Goal: Check status: Check status

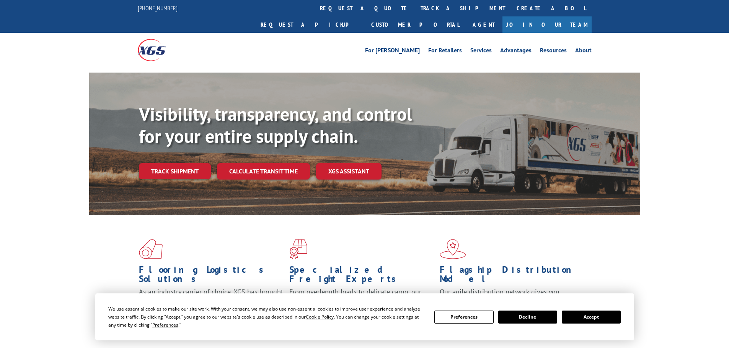
click at [586, 322] on button "Accept" at bounding box center [590, 317] width 59 height 13
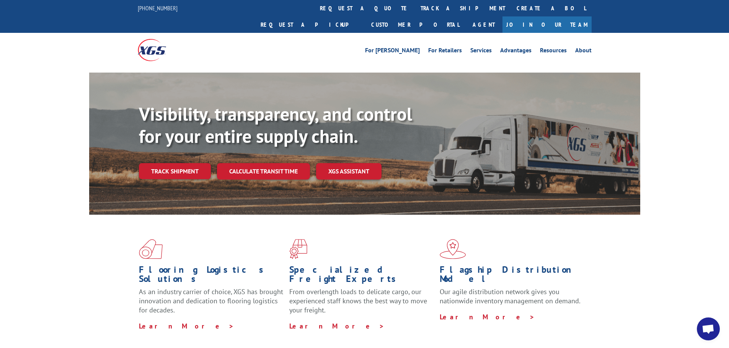
click at [285, 166] on div "Visibility, transparency, and control for your entire supply chain. Track shipm…" at bounding box center [389, 156] width 501 height 107
click at [280, 163] on link "Calculate transit time" at bounding box center [263, 171] width 93 height 16
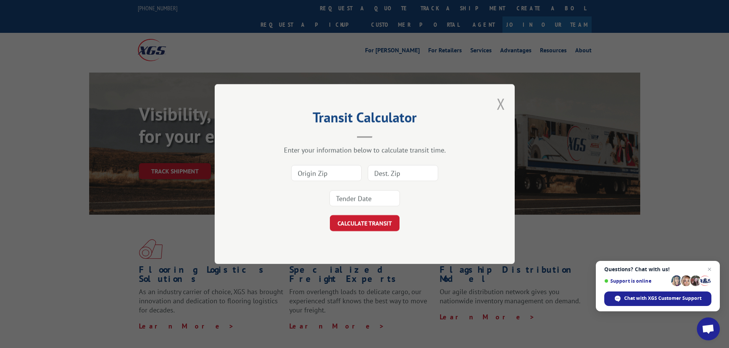
drag, startPoint x: 502, startPoint y: 105, endPoint x: 483, endPoint y: 105, distance: 19.1
click at [501, 105] on button "Close modal" at bounding box center [500, 104] width 8 height 20
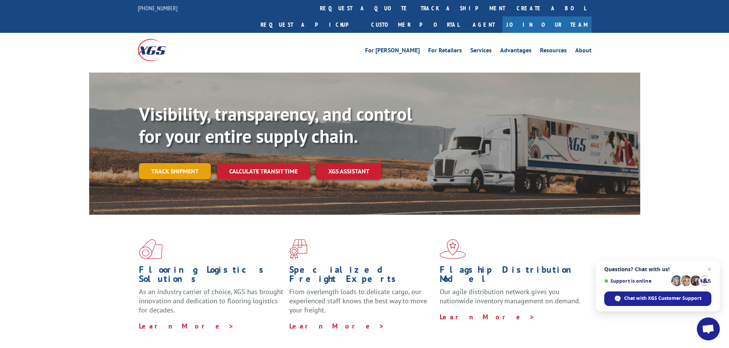
click at [165, 163] on link "Track shipment" at bounding box center [175, 171] width 72 height 16
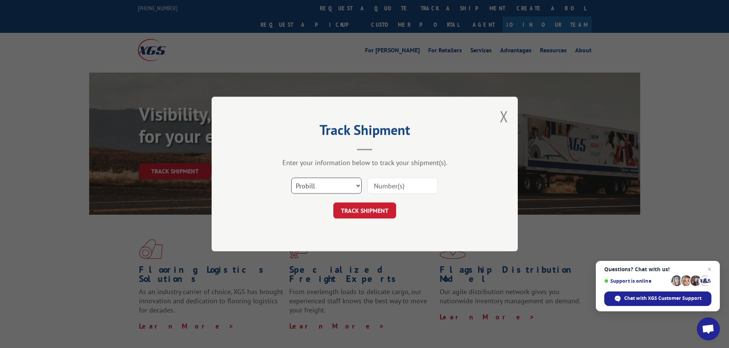
click at [310, 184] on select "Select category... Probill BOL PO" at bounding box center [326, 186] width 70 height 16
select select "bol"
click at [291, 178] on select "Select category... Probill BOL PO" at bounding box center [326, 186] width 70 height 16
click at [385, 185] on input at bounding box center [402, 186] width 70 height 16
paste input "7030016"
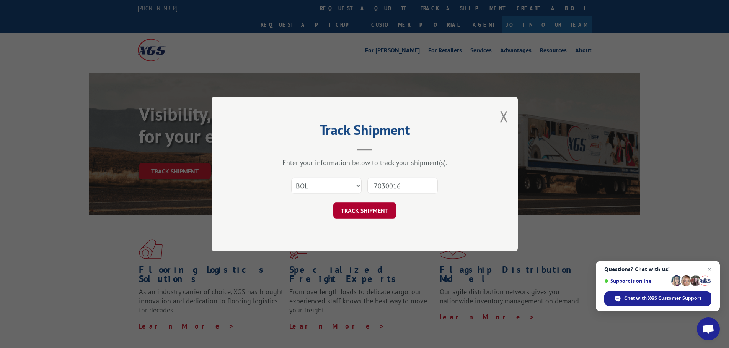
type input "7030016"
click at [360, 214] on button "TRACK SHIPMENT" at bounding box center [364, 211] width 63 height 16
